Goal: Task Accomplishment & Management: Manage account settings

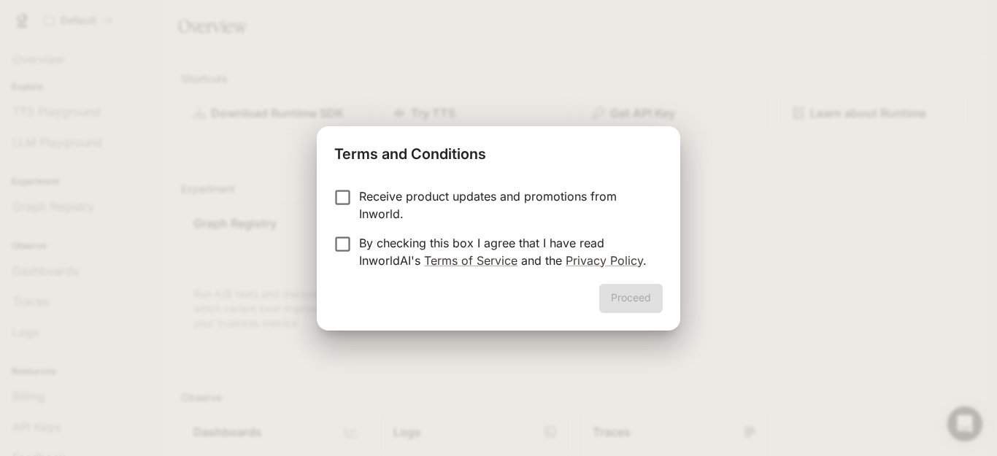
click at [383, 246] on p "By checking this box I agree that I have read InworldAI's Terms of Service and …" at bounding box center [505, 251] width 292 height 35
click at [381, 190] on p "Receive product updates and promotions from Inworld." at bounding box center [505, 205] width 292 height 35
click at [630, 289] on button "Proceed" at bounding box center [631, 298] width 64 height 29
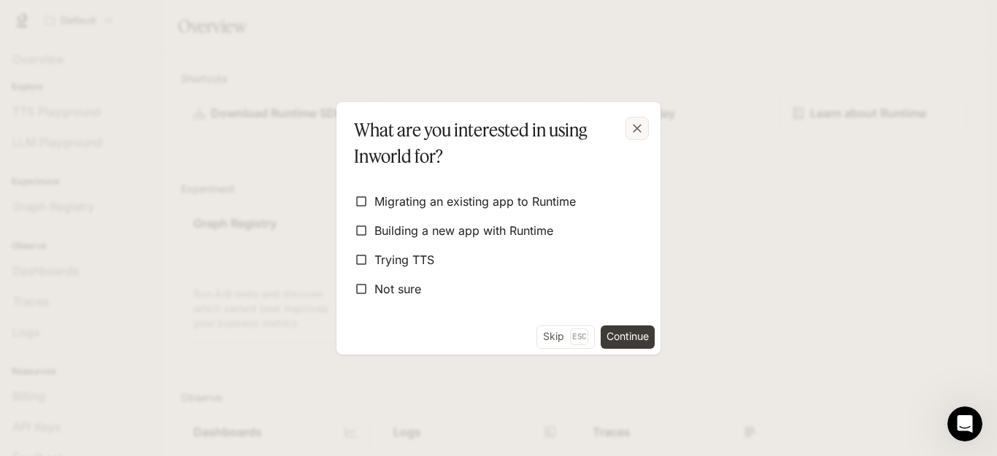
click at [631, 124] on icon "button" at bounding box center [637, 128] width 15 height 15
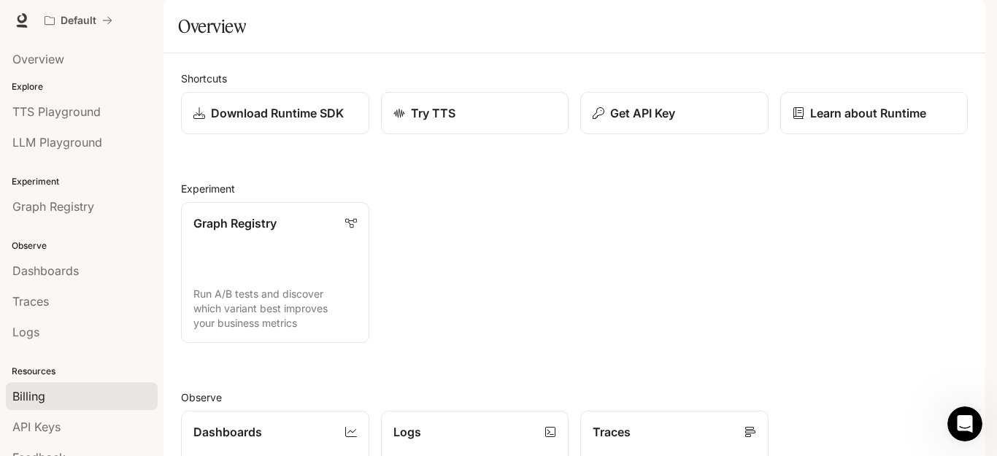
click at [72, 391] on div "Billing" at bounding box center [81, 397] width 139 height 18
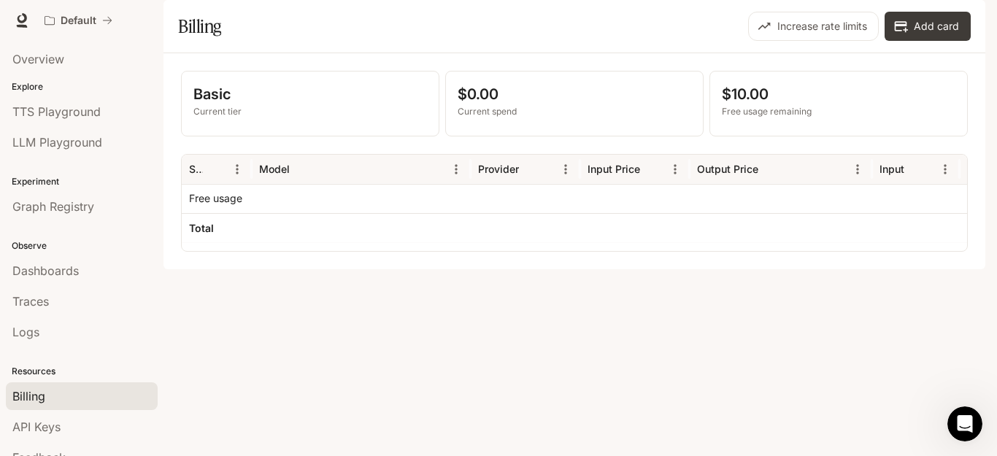
scroll to position [50, 0]
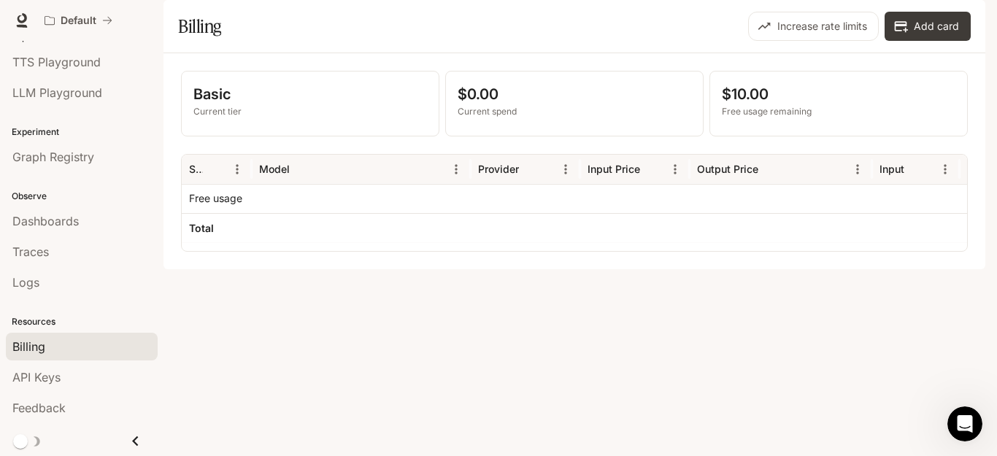
click at [970, 20] on img "button" at bounding box center [965, 20] width 20 height 20
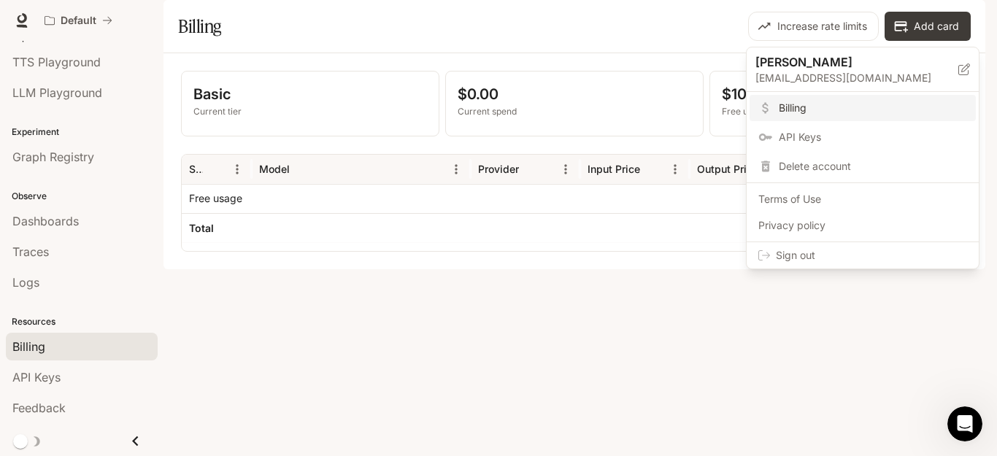
click at [18, 16] on div at bounding box center [498, 228] width 997 height 456
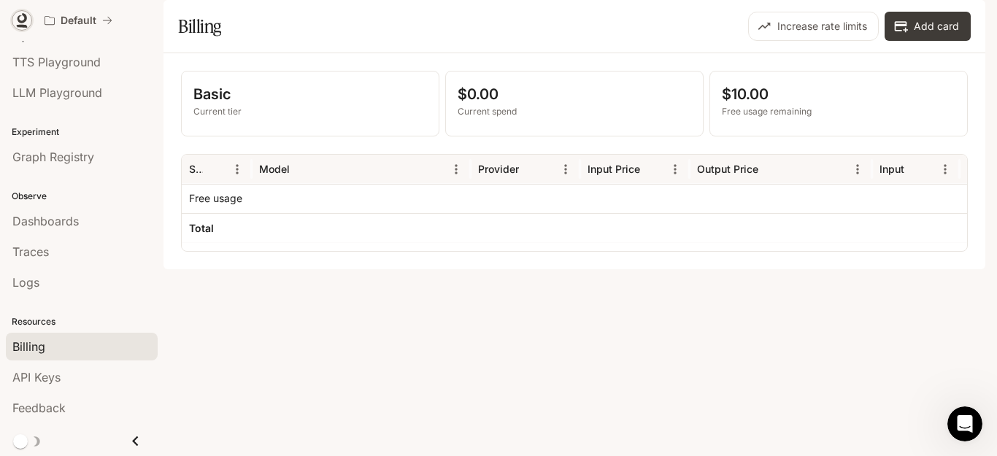
click at [21, 19] on icon at bounding box center [22, 20] width 15 height 15
